Goal: Complete application form

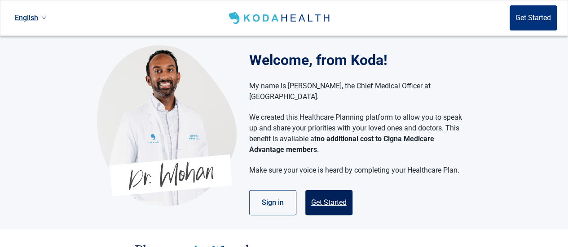
click at [328, 190] on button "Get Started" at bounding box center [328, 202] width 47 height 25
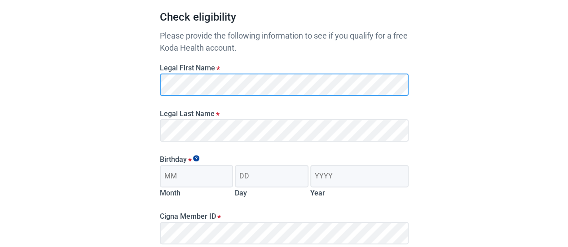
scroll to position [105, 0]
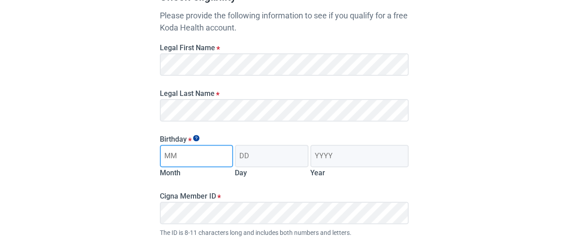
click at [172, 157] on input "Month" at bounding box center [197, 156] width 74 height 22
type input "06"
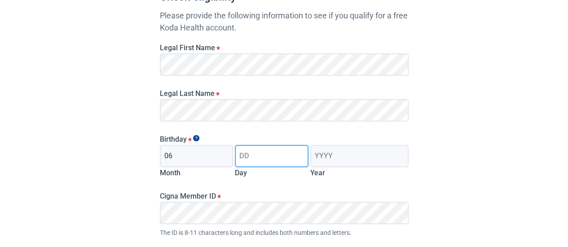
click at [258, 158] on input "Day" at bounding box center [272, 156] width 74 height 22
type input "26"
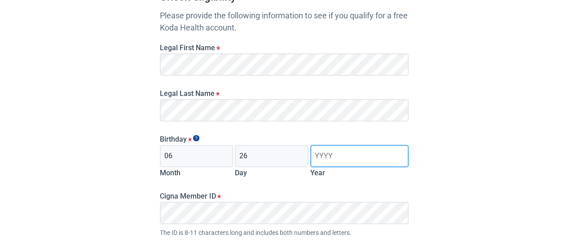
click at [331, 155] on input "Year" at bounding box center [359, 156] width 98 height 22
type input "1959"
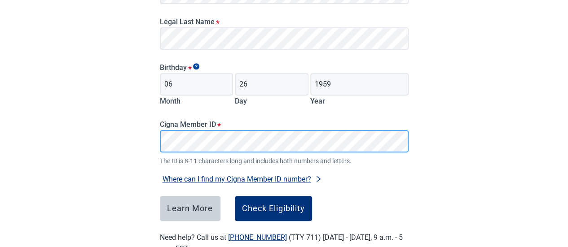
scroll to position [183, 0]
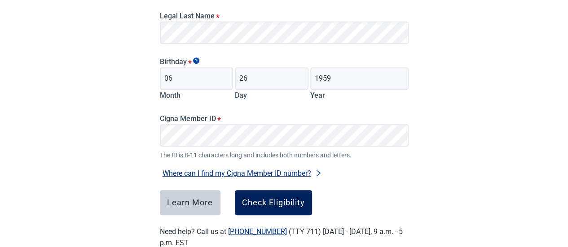
click at [286, 199] on div "Check Eligibility" at bounding box center [273, 202] width 63 height 9
